Goal: Contribute content

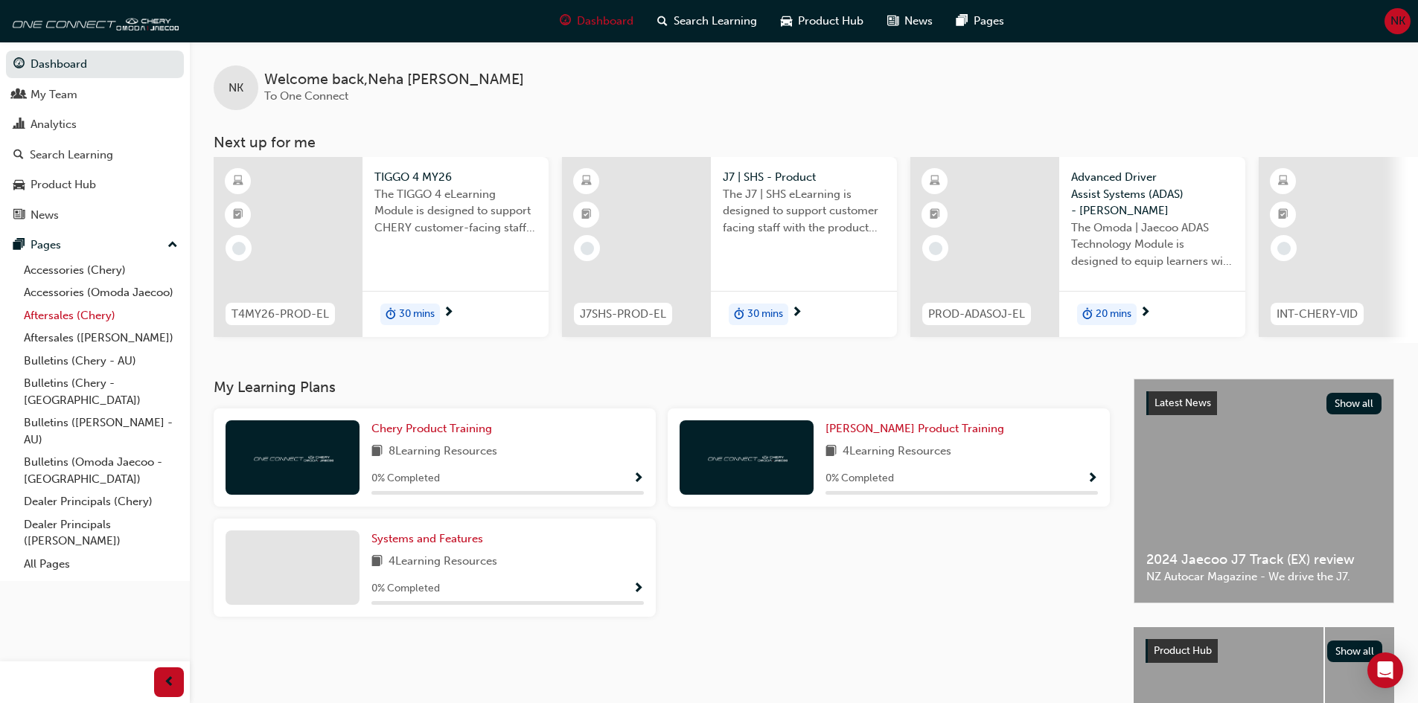
click at [61, 316] on link "Aftersales (Chery)" at bounding box center [101, 315] width 166 height 23
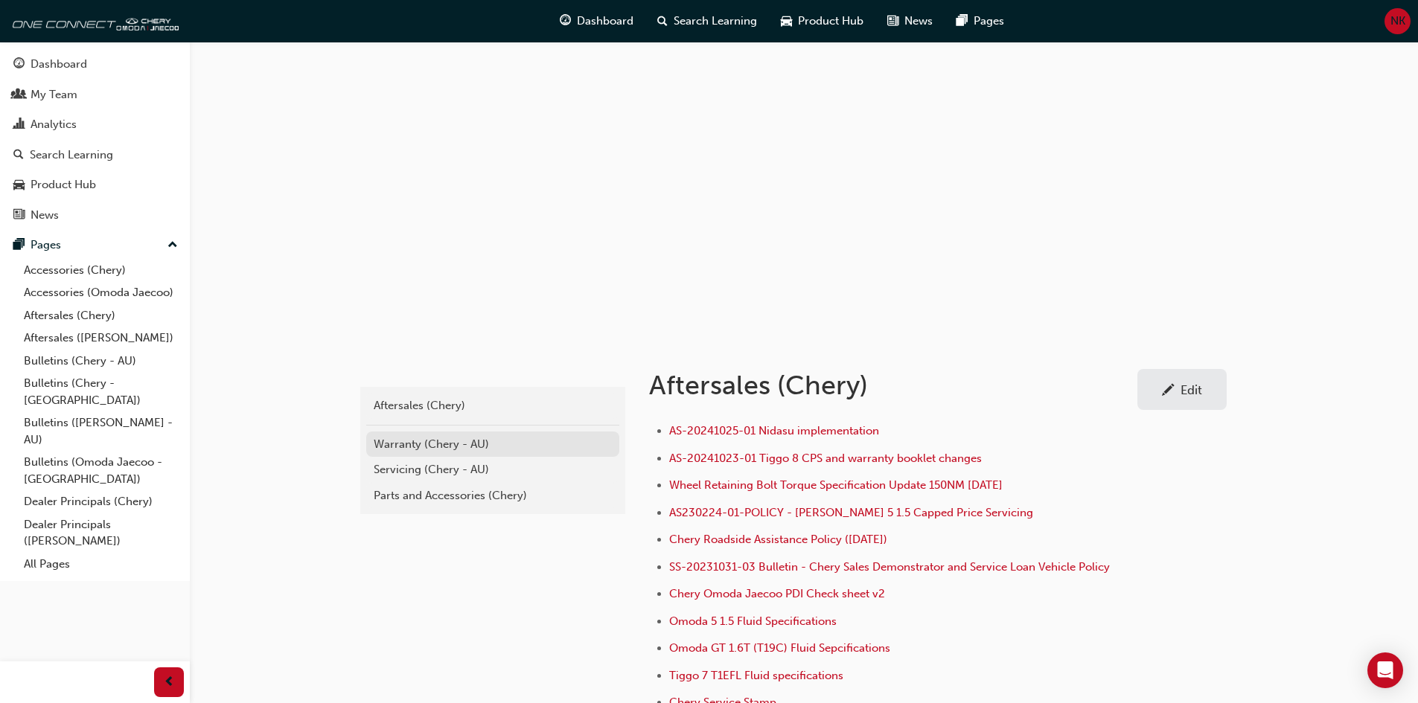
click at [406, 444] on div "Warranty (Chery - AU)" at bounding box center [493, 444] width 238 height 17
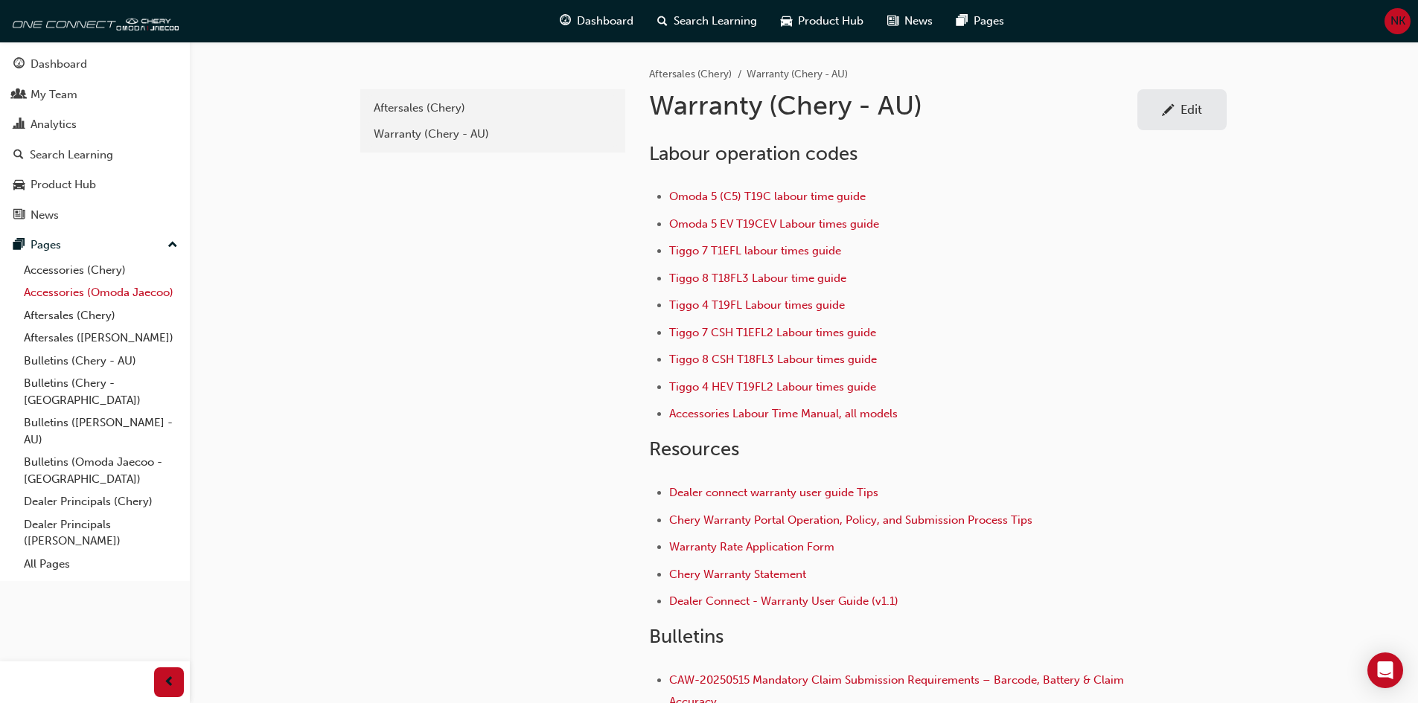
click at [80, 298] on link "Accessories (Omoda Jaecoo)" at bounding box center [101, 292] width 166 height 23
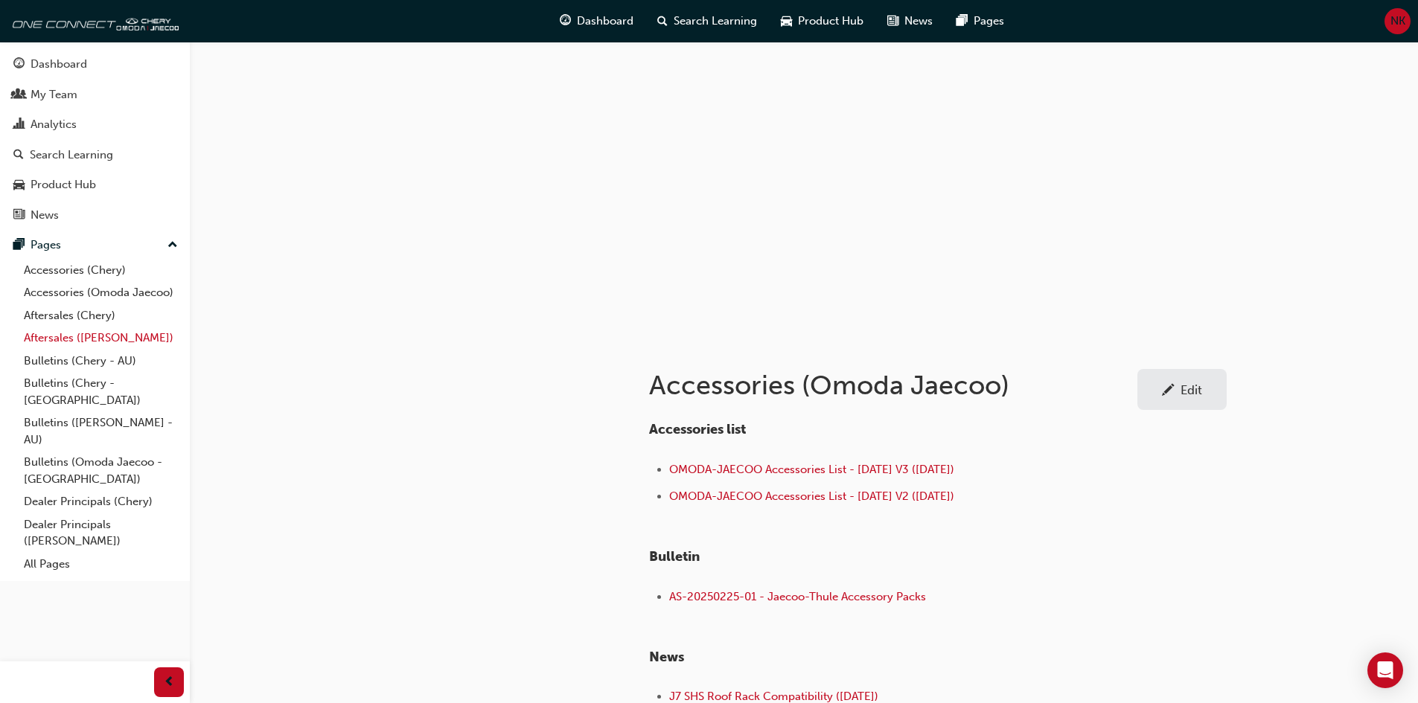
click at [71, 338] on link "Aftersales ([PERSON_NAME])" at bounding box center [101, 338] width 166 height 23
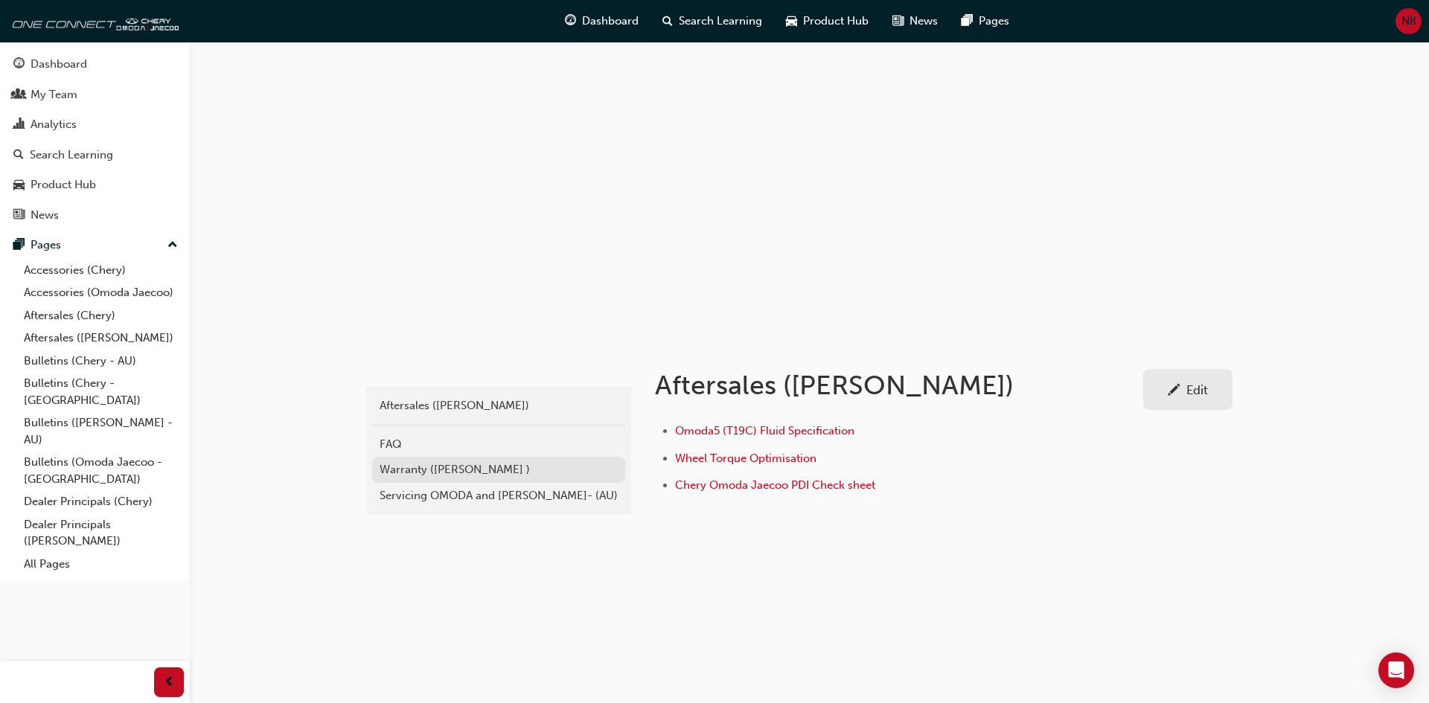
click at [463, 473] on div "Warranty (Omoda Jaecoo )" at bounding box center [499, 469] width 238 height 17
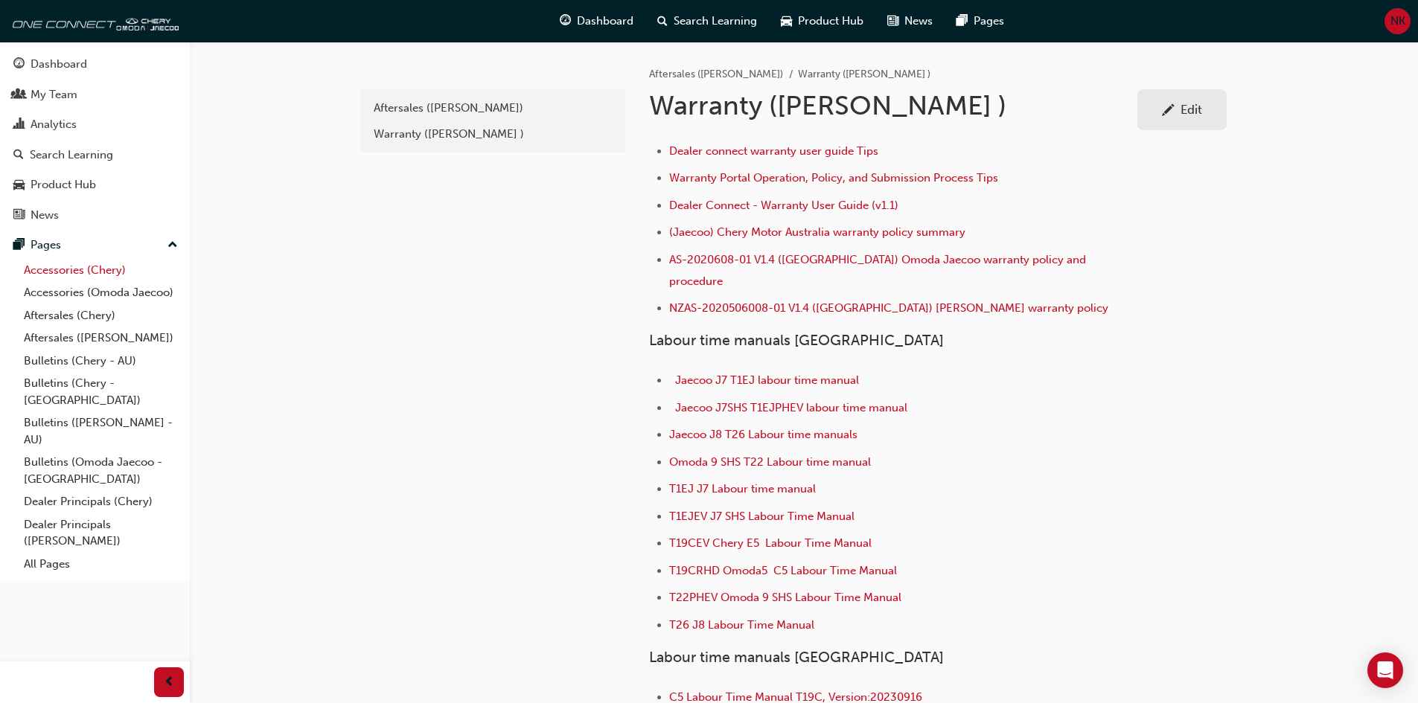
click at [68, 272] on link "Accessories (Chery)" at bounding box center [101, 270] width 166 height 23
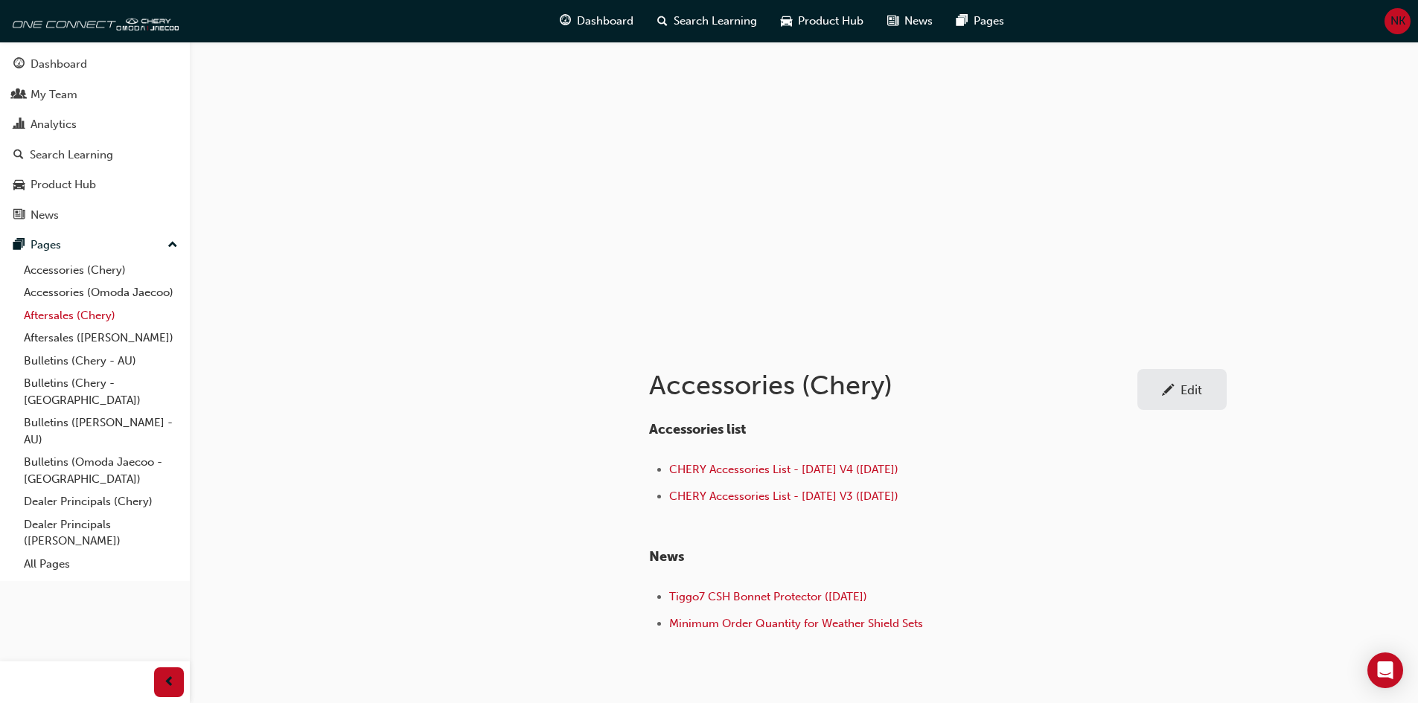
click at [65, 313] on link "Aftersales (Chery)" at bounding box center [101, 315] width 166 height 23
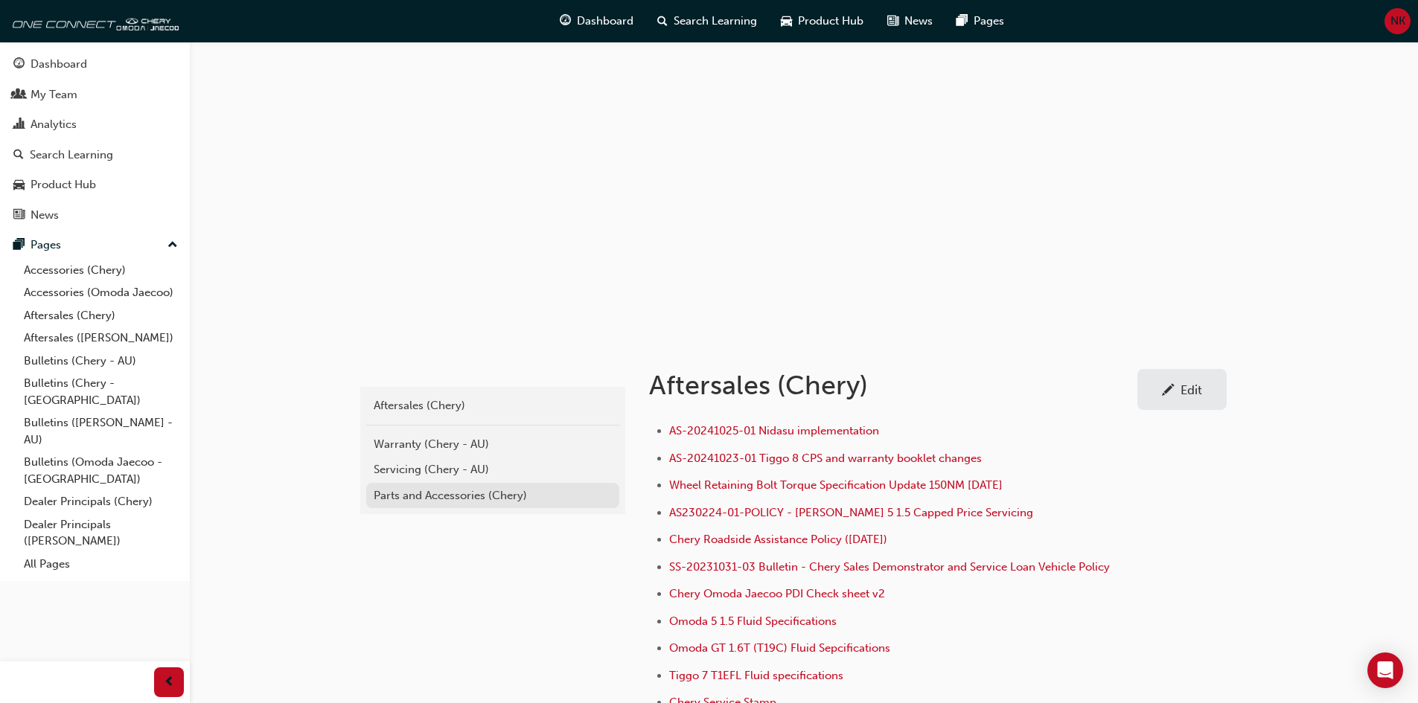
click at [432, 497] on div "Parts and Accessories (Chery)" at bounding box center [493, 495] width 238 height 17
click at [51, 312] on link "Aftersales (Chery)" at bounding box center [101, 315] width 166 height 23
click at [411, 449] on div "Warranty (Chery - AU)" at bounding box center [493, 444] width 238 height 17
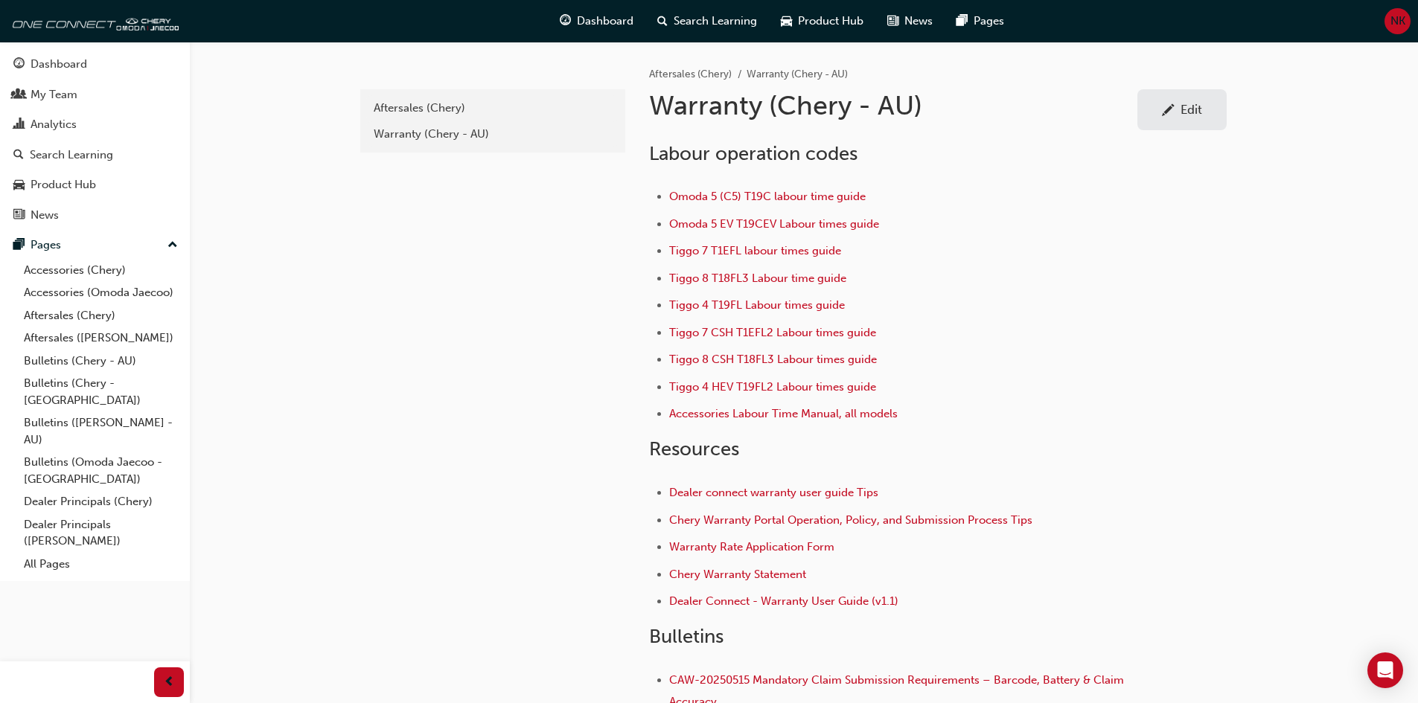
click at [1196, 109] on div "Edit" at bounding box center [1191, 109] width 22 height 15
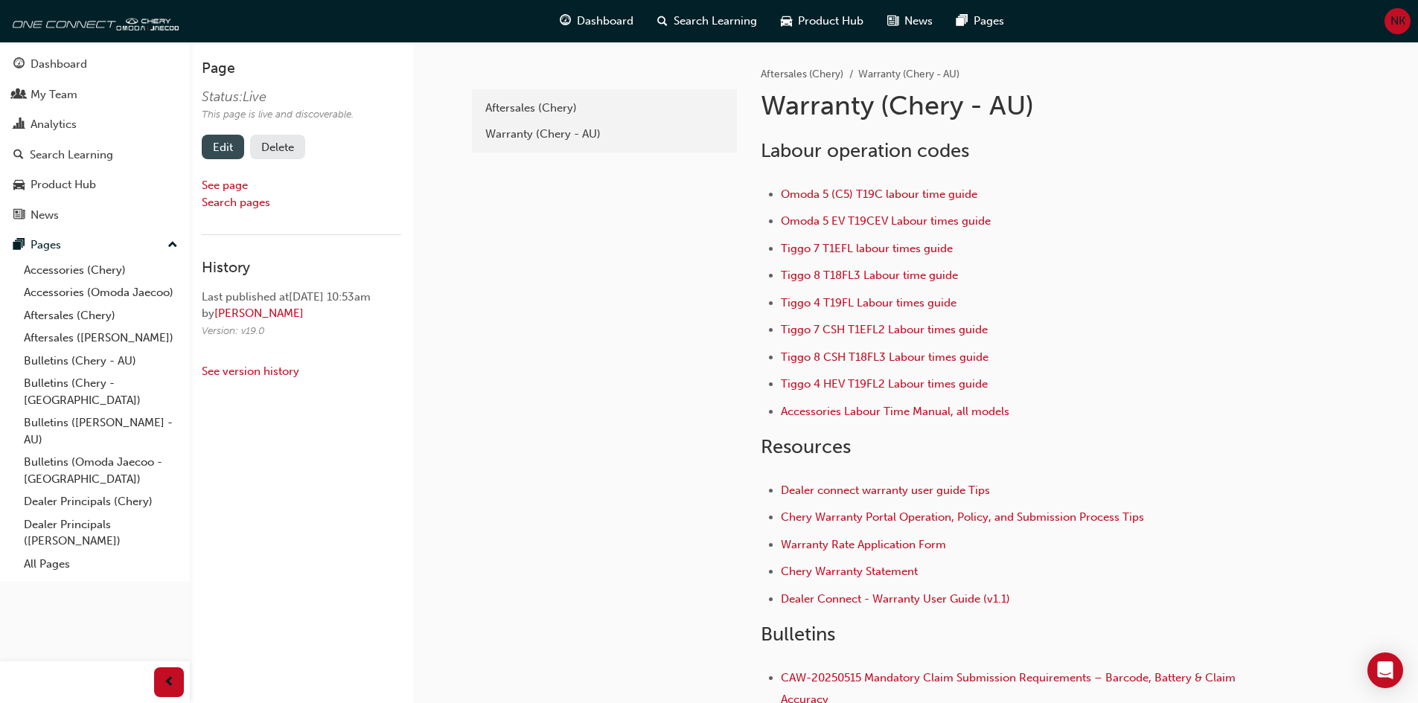
click at [220, 147] on link "Edit" at bounding box center [223, 147] width 42 height 25
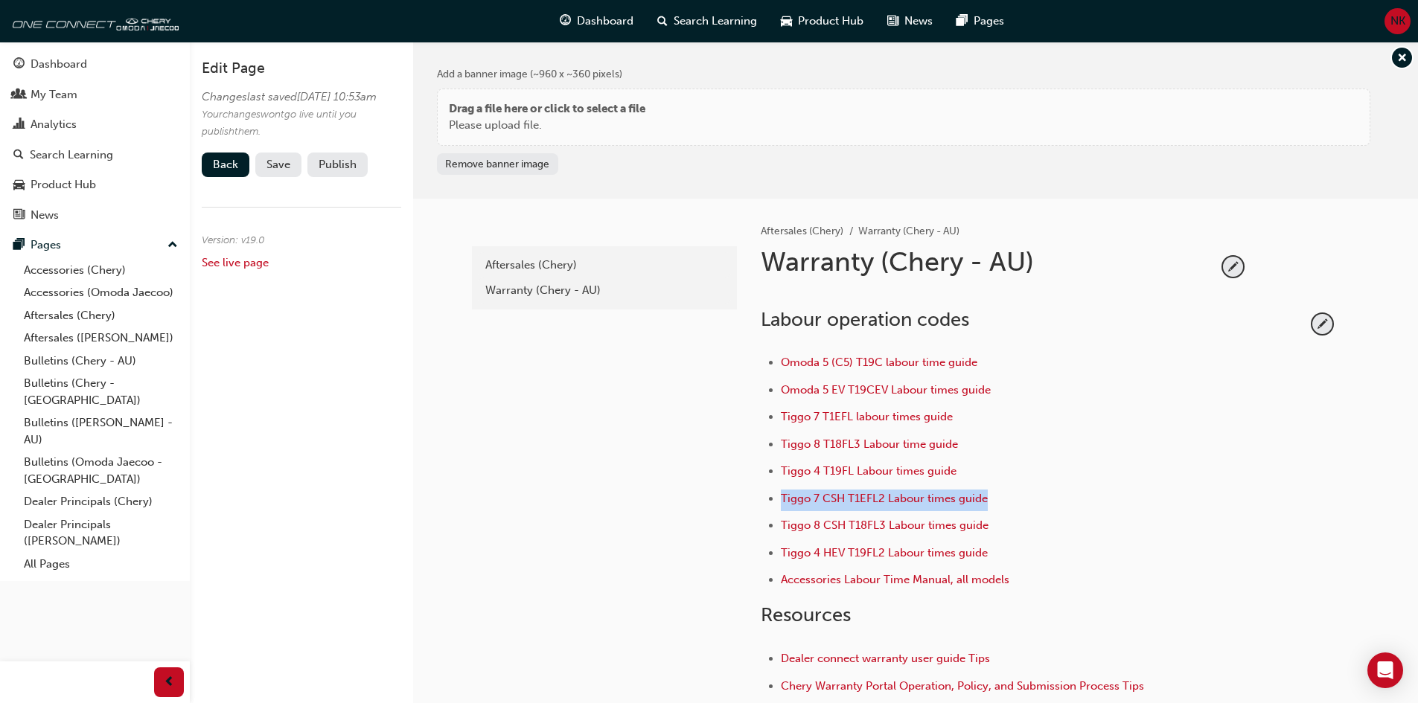
drag, startPoint x: 994, startPoint y: 503, endPoint x: 782, endPoint y: 507, distance: 212.1
click at [782, 507] on li "Tiggo 7 CSH T1EFL2 Labour times guide" at bounding box center [1043, 501] width 525 height 22
click at [1322, 322] on span "pencil-icon" at bounding box center [1322, 324] width 20 height 20
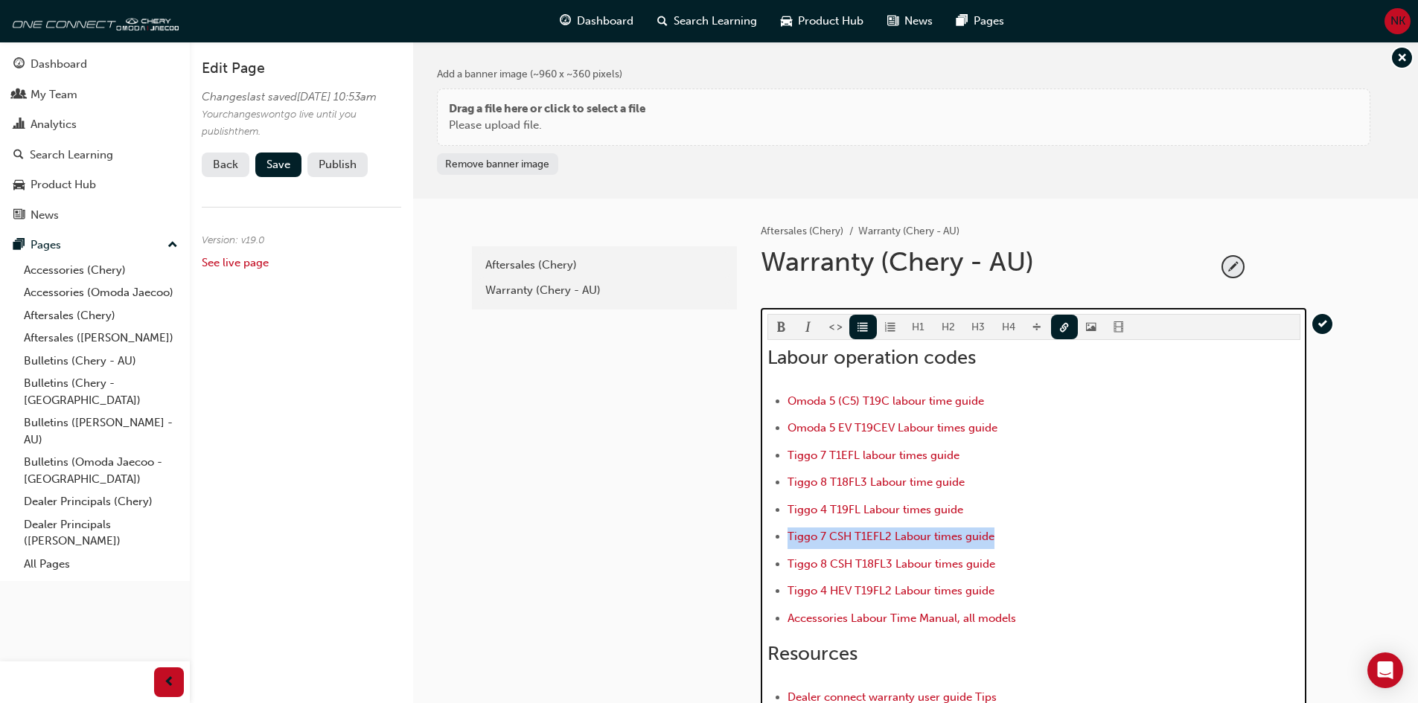
drag, startPoint x: 936, startPoint y: 539, endPoint x: 724, endPoint y: 526, distance: 212.5
click at [724, 526] on div "latest Aftersales (Chery) Warranty (Chery - AU) Aftersales (Chery) Warranty (Ch…" at bounding box center [915, 642] width 893 height 886
click at [1059, 323] on span "link-icon" at bounding box center [1064, 328] width 10 height 13
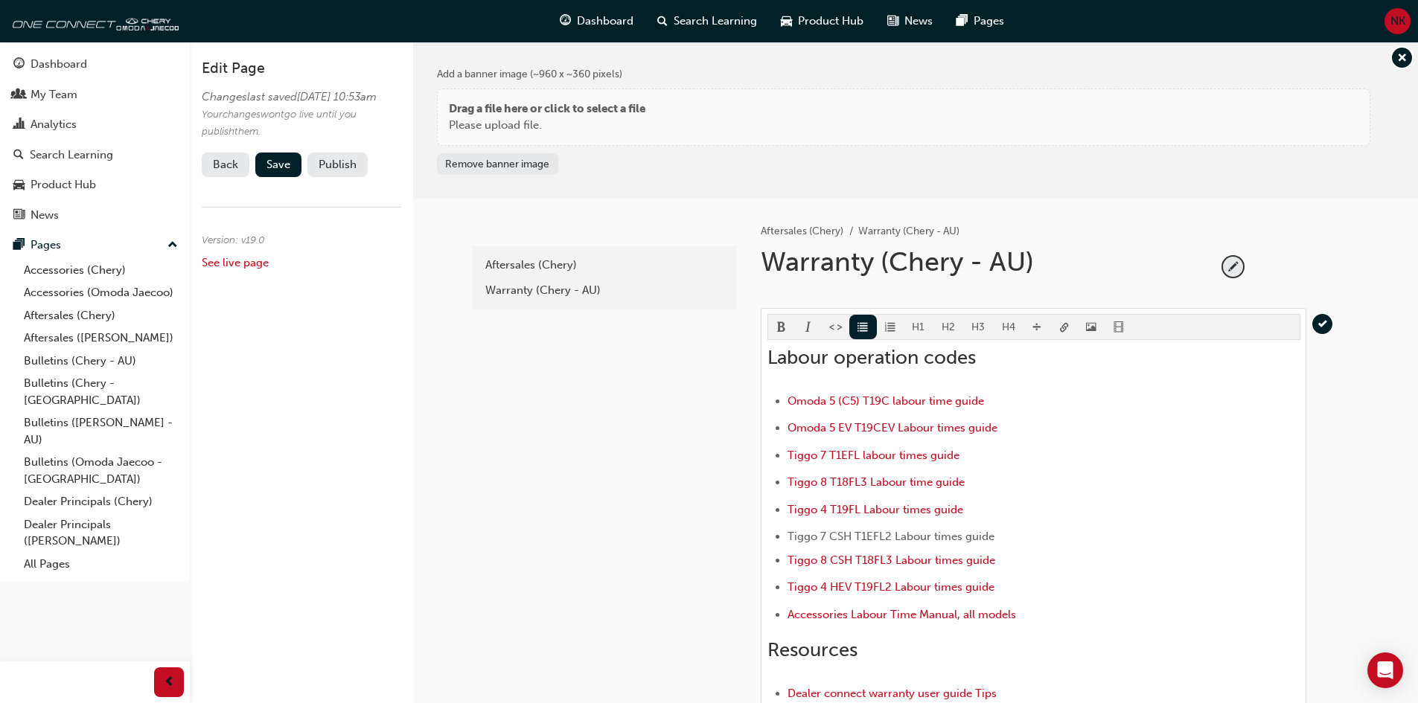
click at [1062, 327] on body "Your version of Internet Explorer is outdated and not supported. Please upgrade…" at bounding box center [709, 351] width 1418 height 703
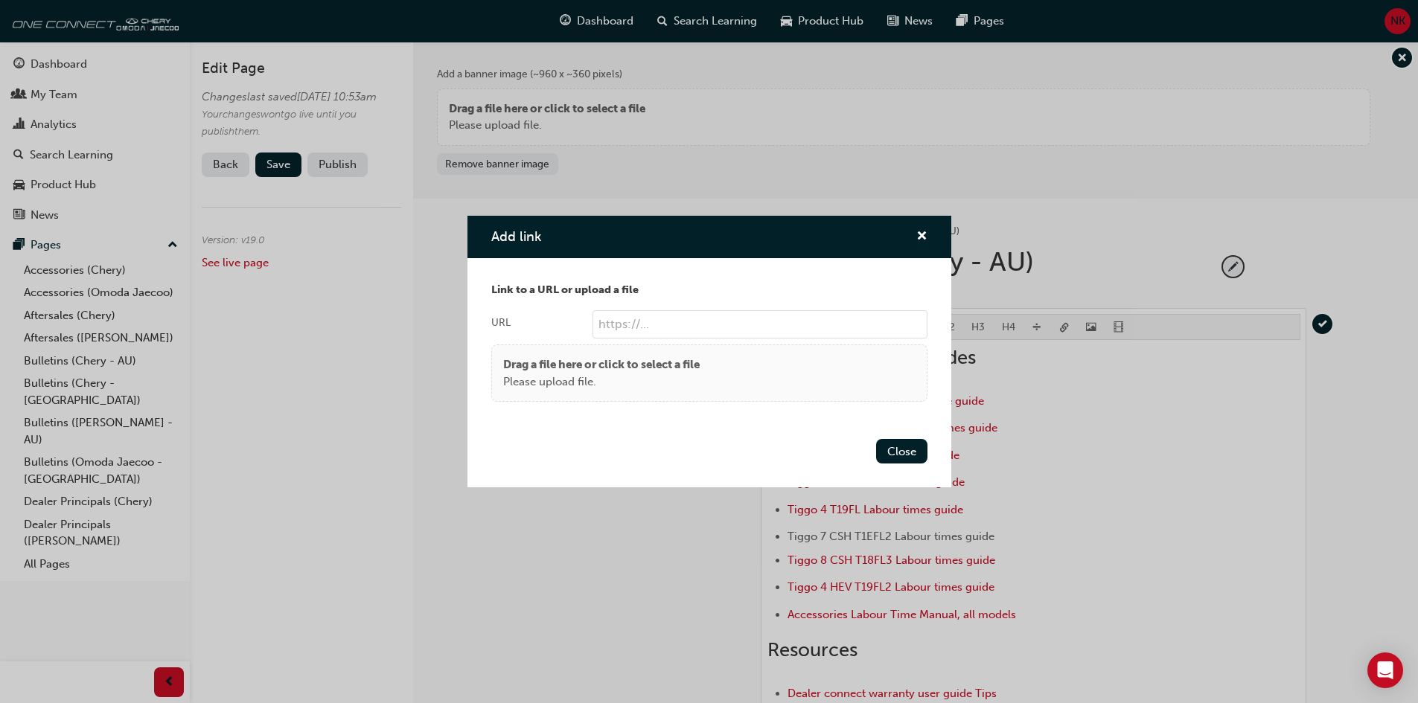
click at [586, 385] on p "Please upload file." at bounding box center [601, 382] width 196 height 17
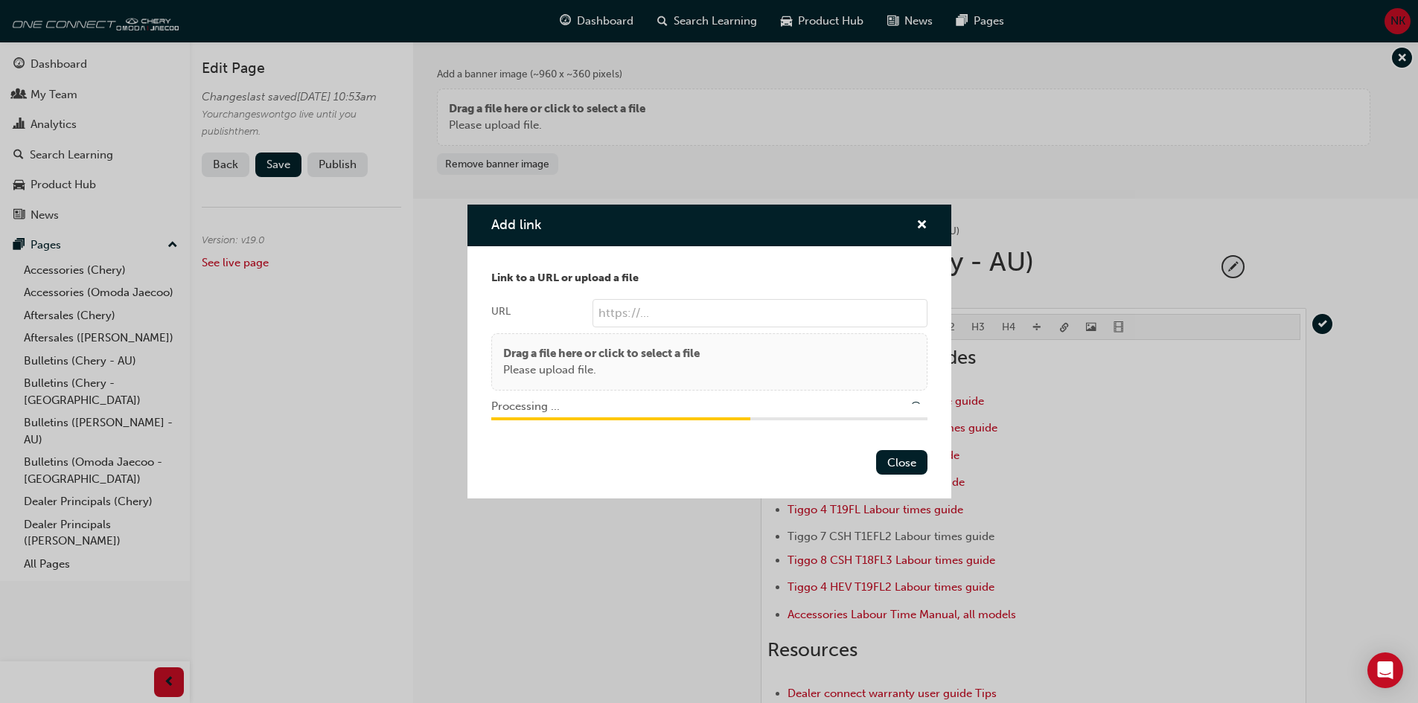
type input "/upload/c2a15cd3-f909-497e-aab7-8679e1ef4227.pdf"
click at [900, 464] on button "Close" at bounding box center [901, 462] width 51 height 25
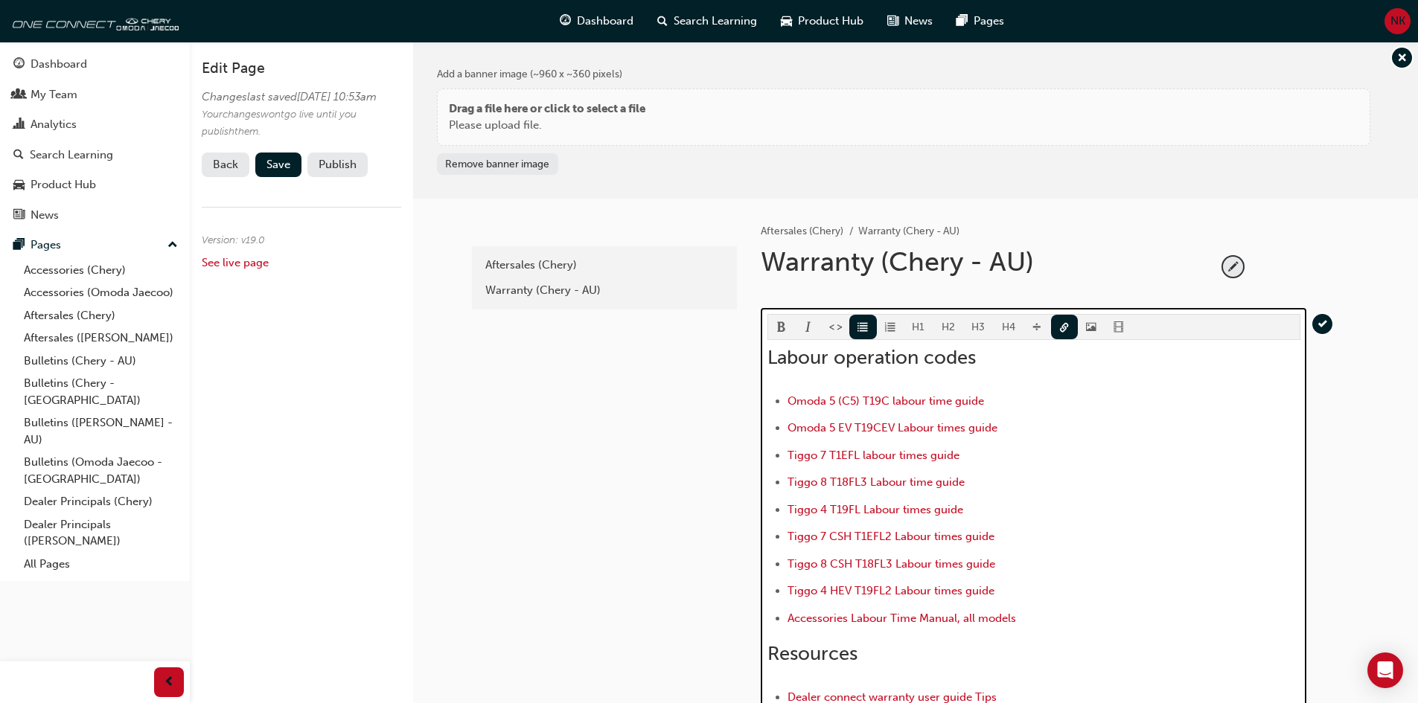
scroll to position [74, 0]
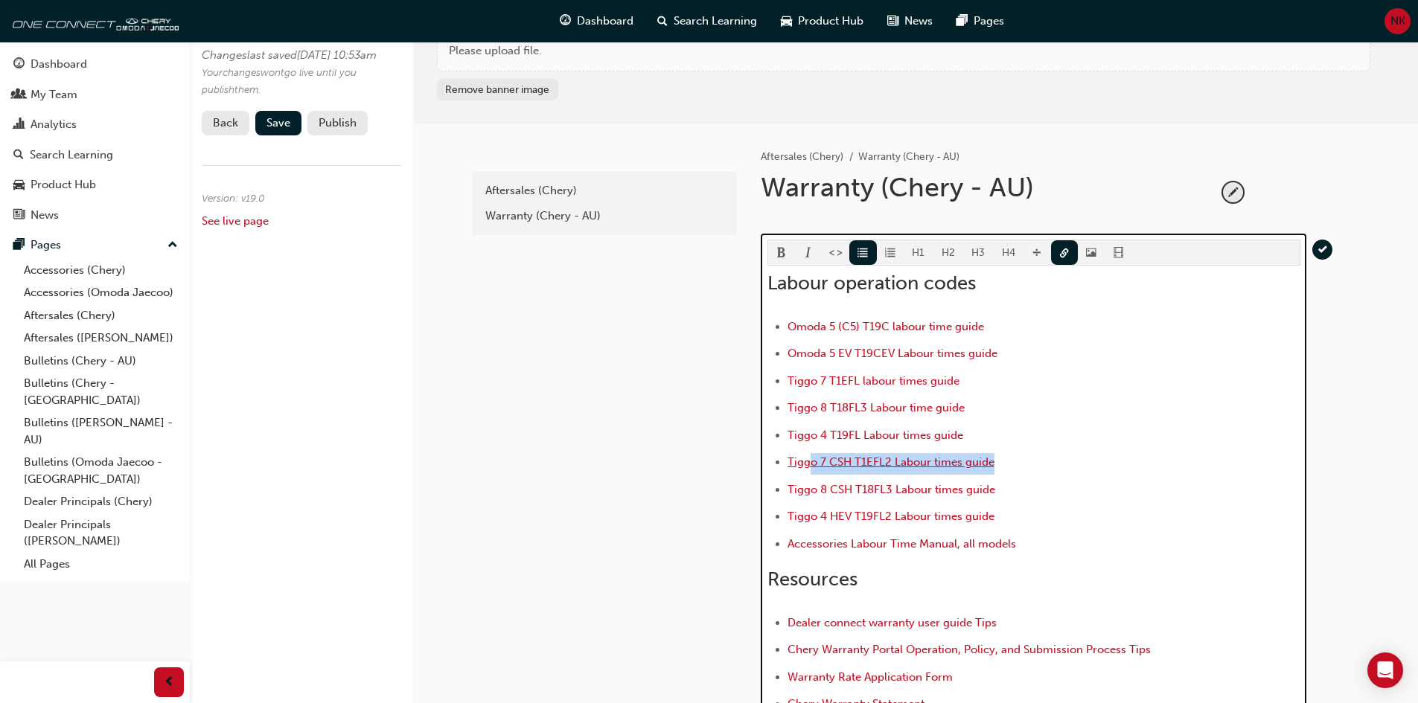
drag, startPoint x: 1005, startPoint y: 464, endPoint x: 810, endPoint y: 461, distance: 195.7
click at [810, 461] on li "﻿ Tiggo 7 CSH T1EFL2 Labour times guide ﻿" at bounding box center [1043, 464] width 513 height 22
click at [871, 463] on span "Tiggo 7 CSH T1EFL2 Labour times guide" at bounding box center [890, 461] width 207 height 13
click at [890, 464] on span "Tiggo 7 CSH T1EFL2 Labour times guide" at bounding box center [890, 461] width 207 height 13
click at [1121, 478] on ul "Omoda 5 (C5) T19C labour time guide Omoda 5 EV T19CEV Labour times guide Tiggo …" at bounding box center [1033, 437] width 533 height 239
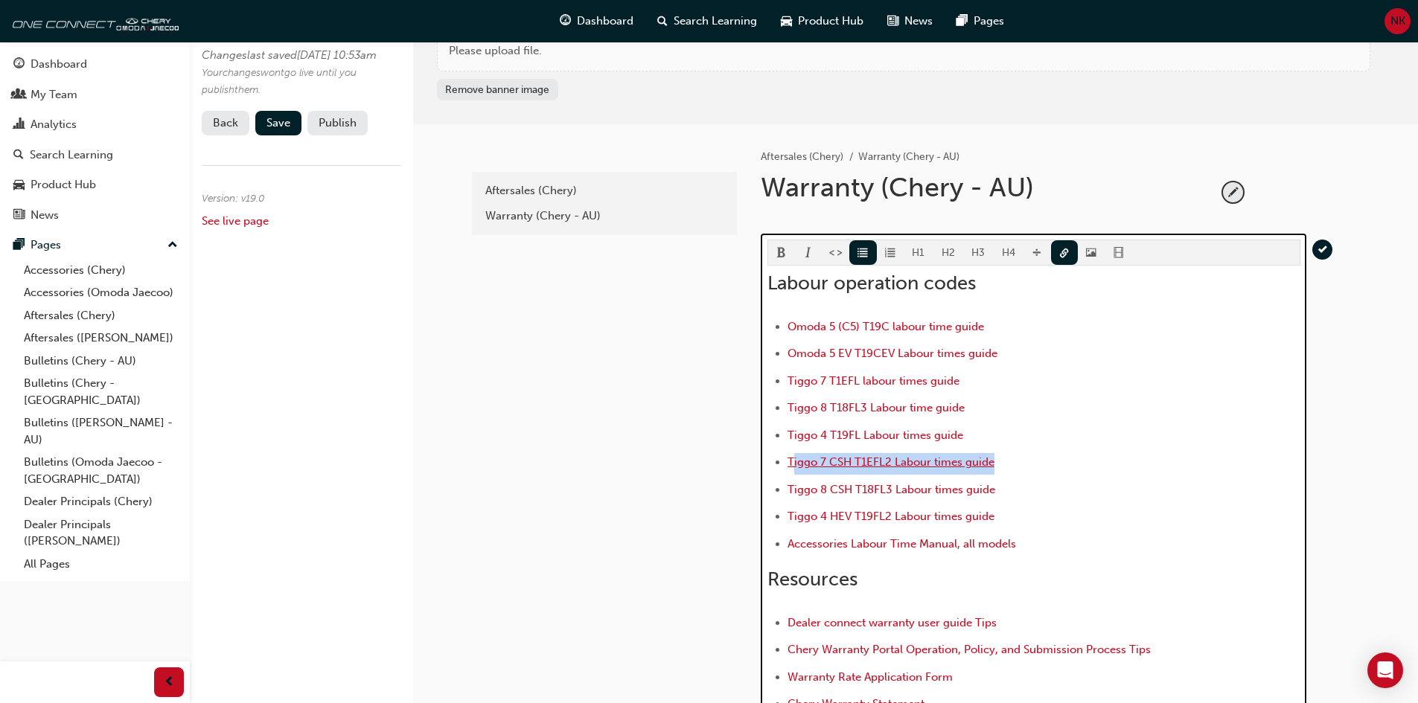
drag, startPoint x: 973, startPoint y: 466, endPoint x: 791, endPoint y: 459, distance: 181.7
click at [791, 459] on li "﻿ Tiggo 7 CSH T1EFL2 Labour times guide ﻿" at bounding box center [1043, 464] width 513 height 22
click at [848, 461] on span "Tiggo 7 CSH T1EFL2 Labour times guide" at bounding box center [890, 461] width 207 height 13
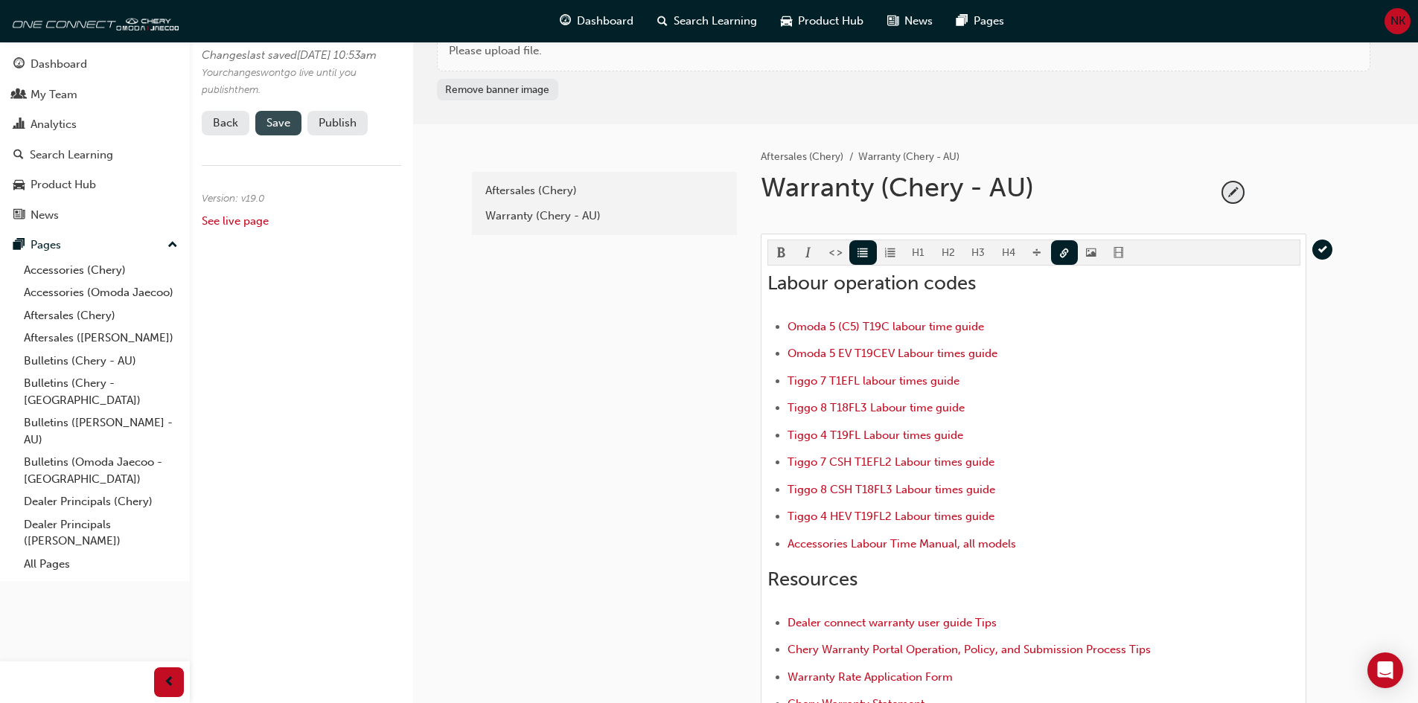
click at [279, 129] on span "Save" at bounding box center [278, 122] width 24 height 13
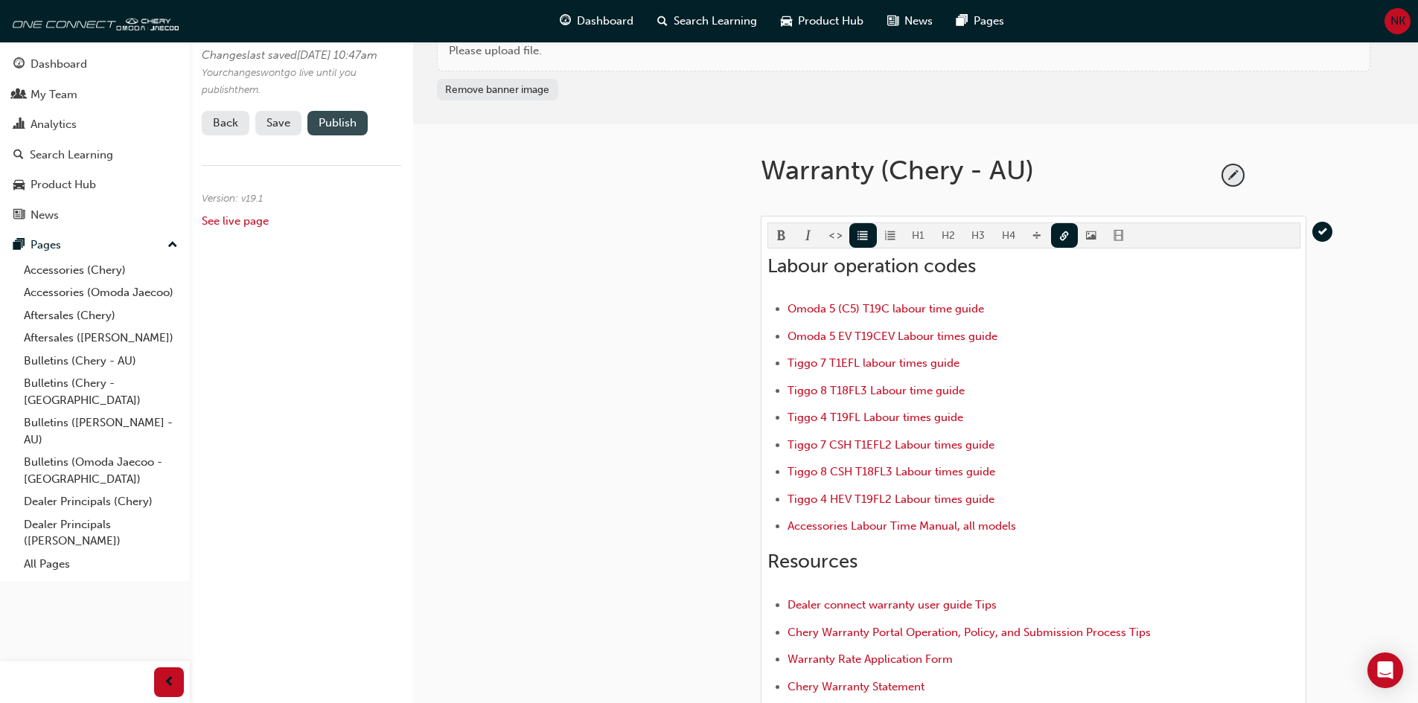
click at [330, 135] on button "Publish" at bounding box center [337, 123] width 60 height 25
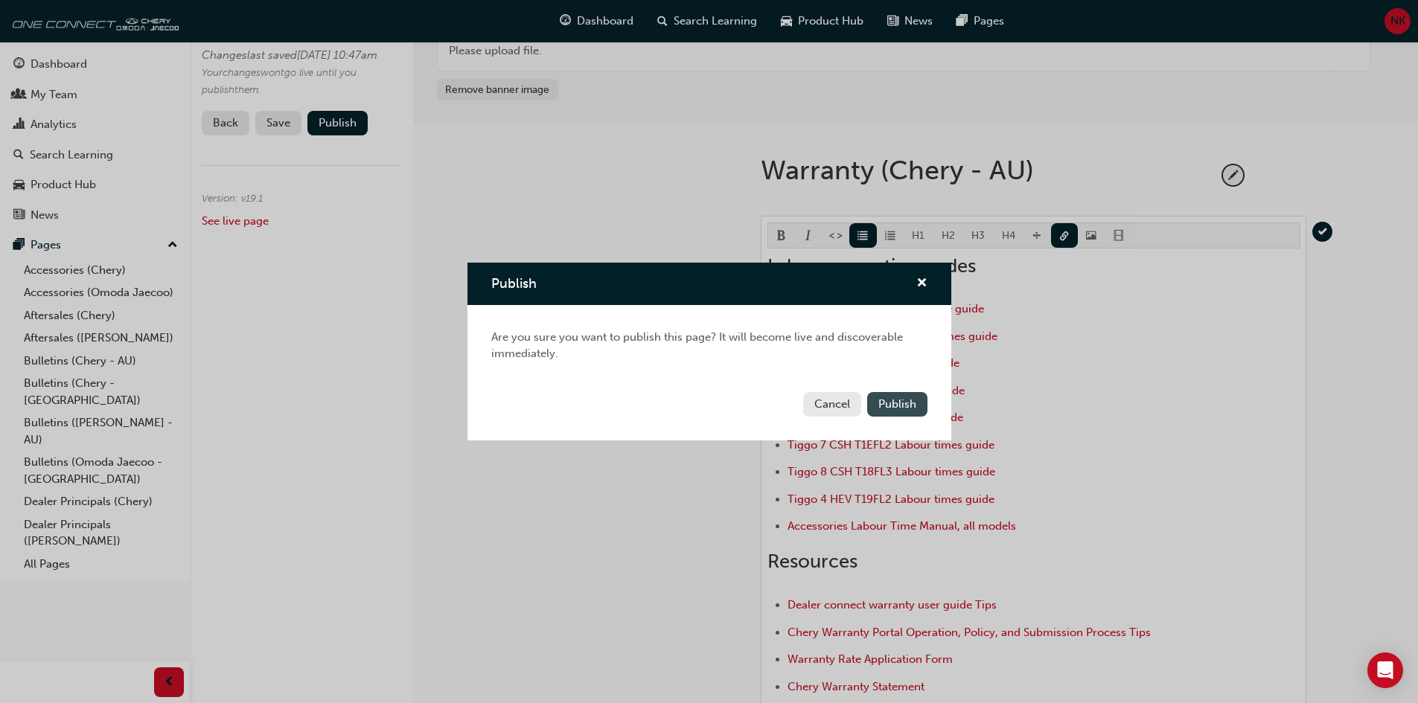
click at [900, 402] on span "Publish" at bounding box center [897, 403] width 38 height 13
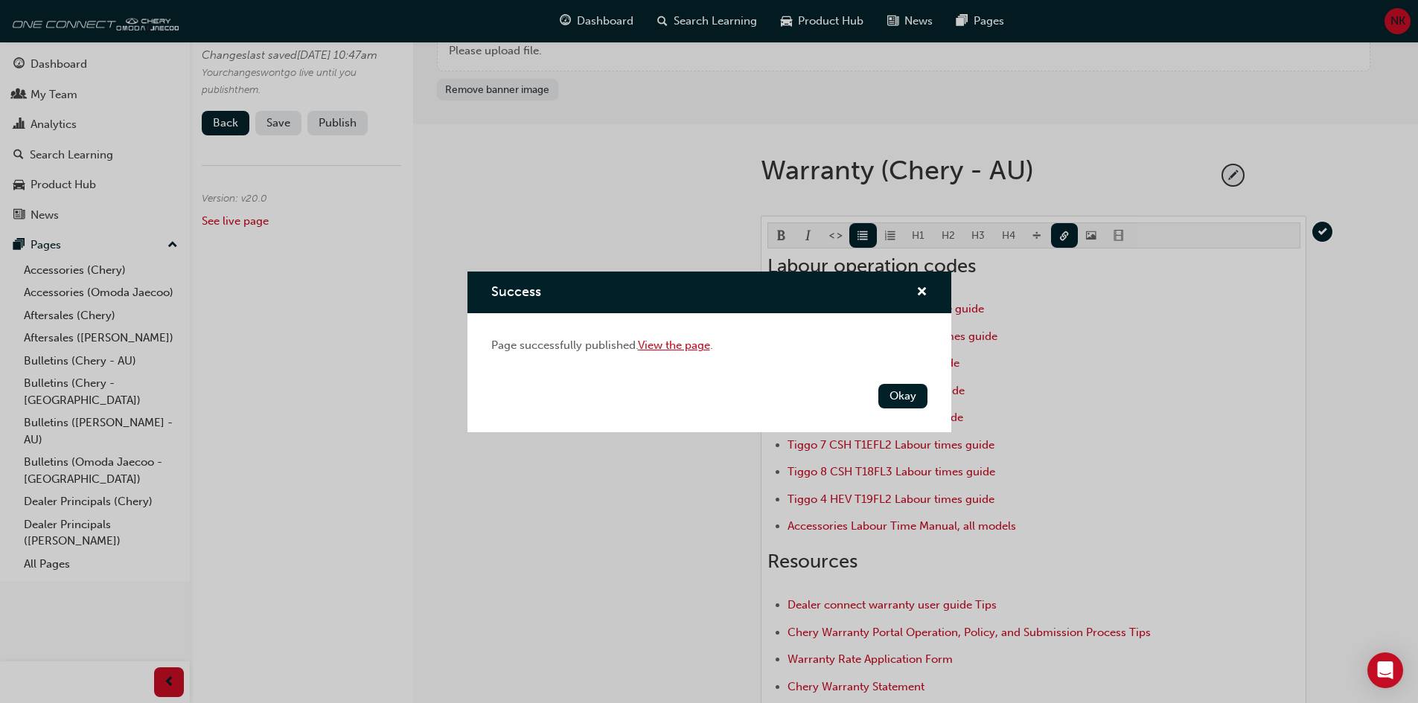
click at [670, 348] on link "View the page" at bounding box center [674, 345] width 72 height 13
click at [903, 395] on button "Okay" at bounding box center [902, 396] width 49 height 25
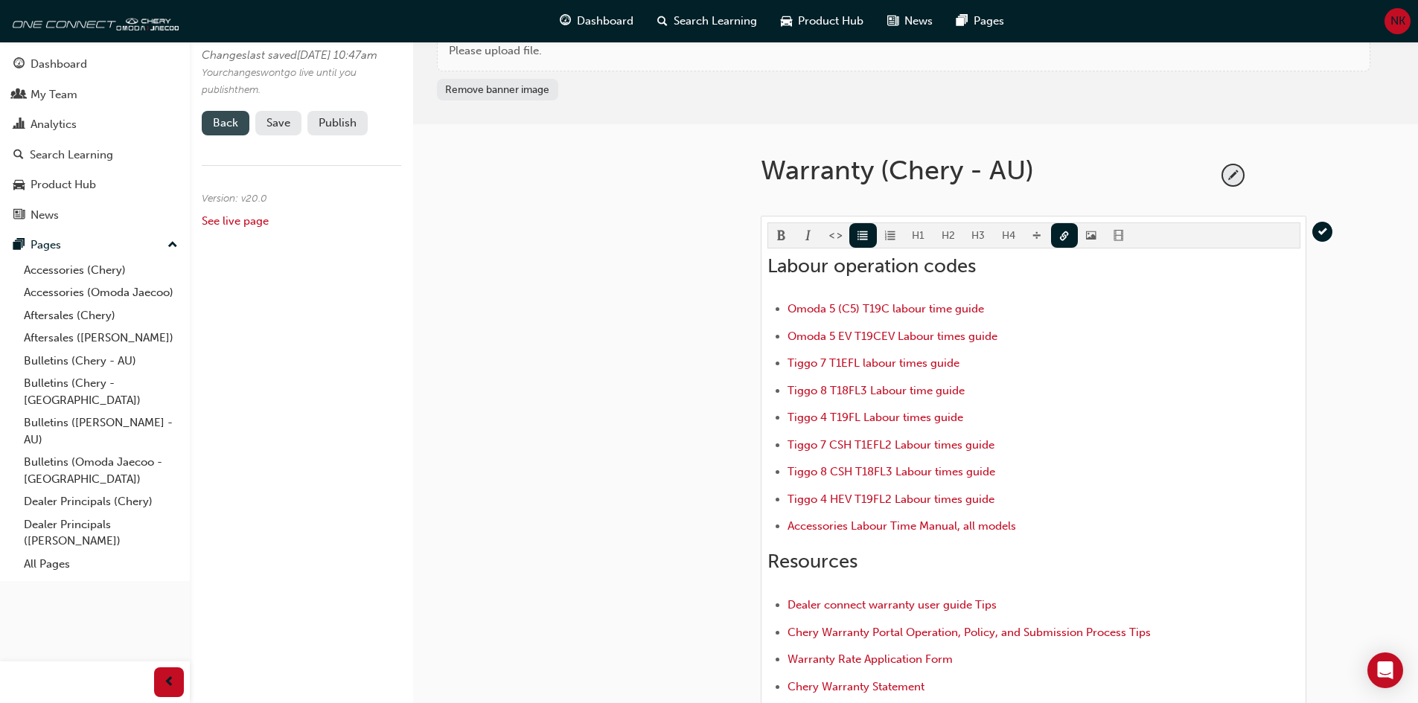
click at [216, 135] on link "Back" at bounding box center [226, 123] width 48 height 25
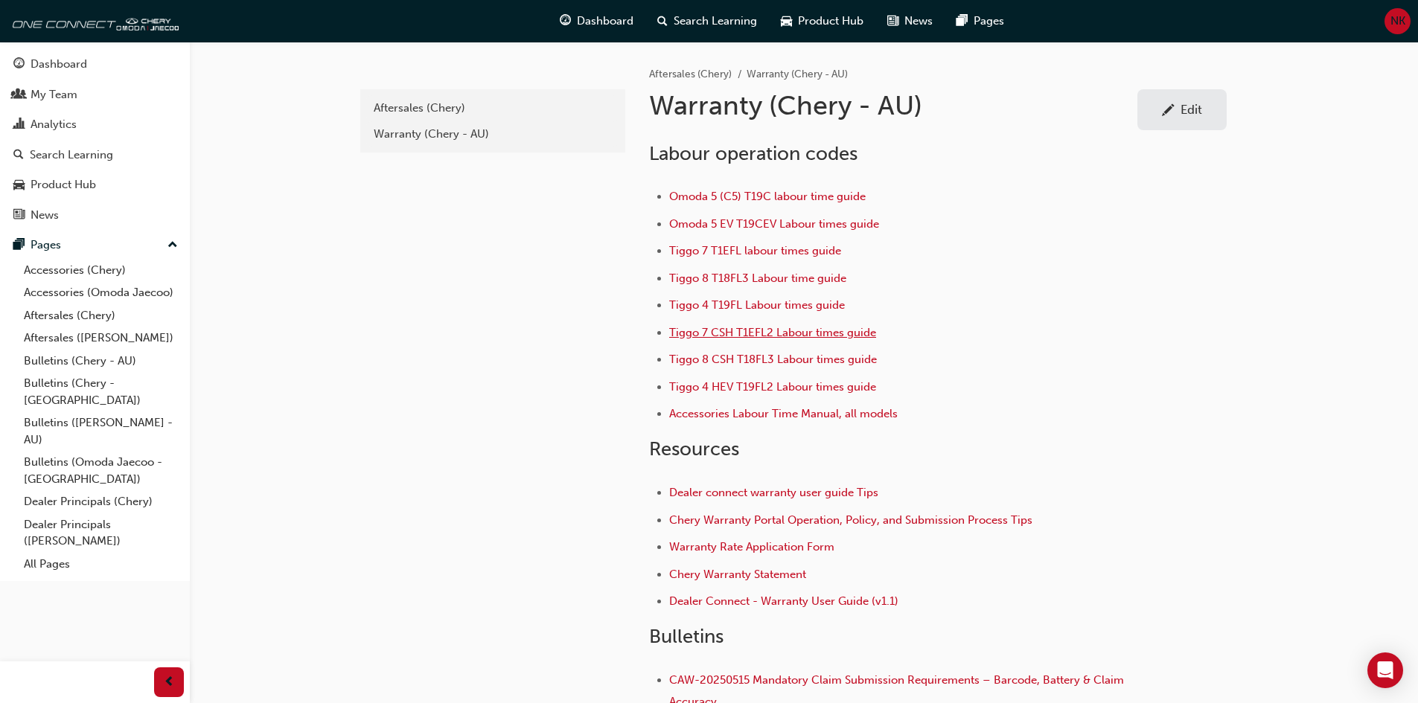
click at [739, 333] on span "Tiggo 7 CSH T1EFL2 Labour times guide" at bounding box center [772, 332] width 207 height 13
